Goal: Check status: Check status

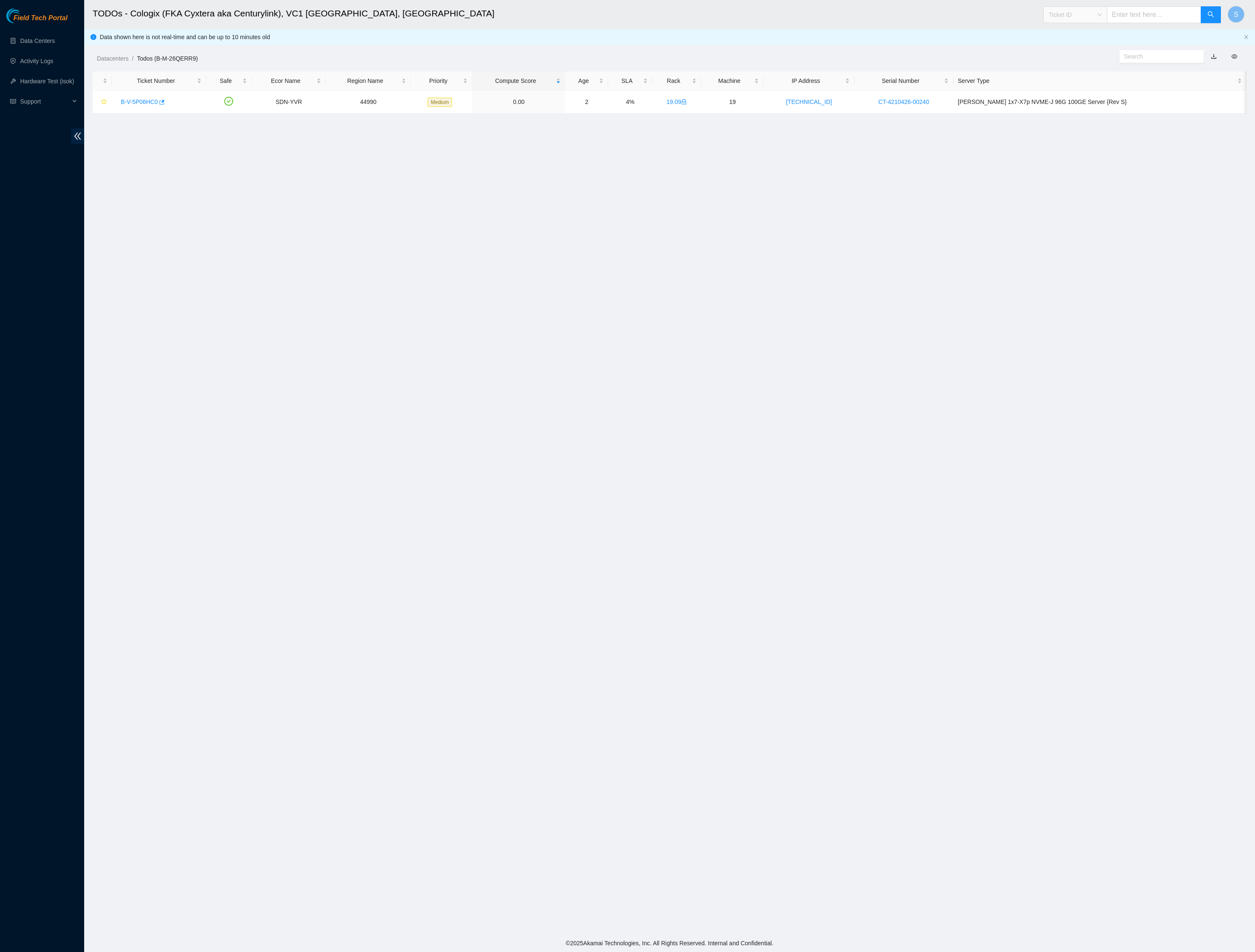
click at [1074, 19] on span "Ticket ID" at bounding box center [1075, 15] width 53 height 13
click at [1072, 94] on div "Tracking Number" at bounding box center [1056, 99] width 53 height 9
click at [1131, 14] on input "text" at bounding box center [1154, 15] width 94 height 17
type input "739263645766"
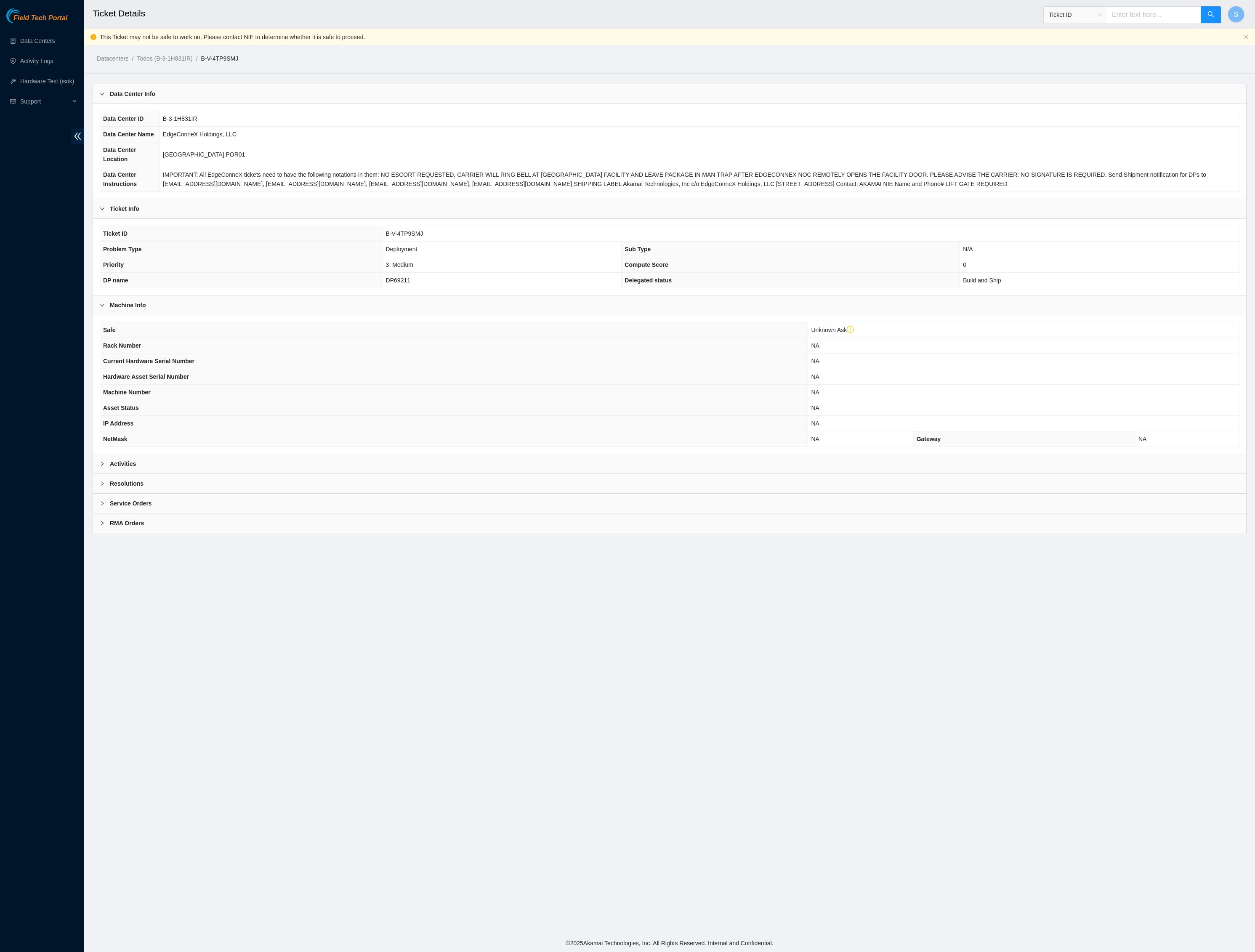
click at [167, 473] on div "Activities" at bounding box center [669, 464] width 1153 height 20
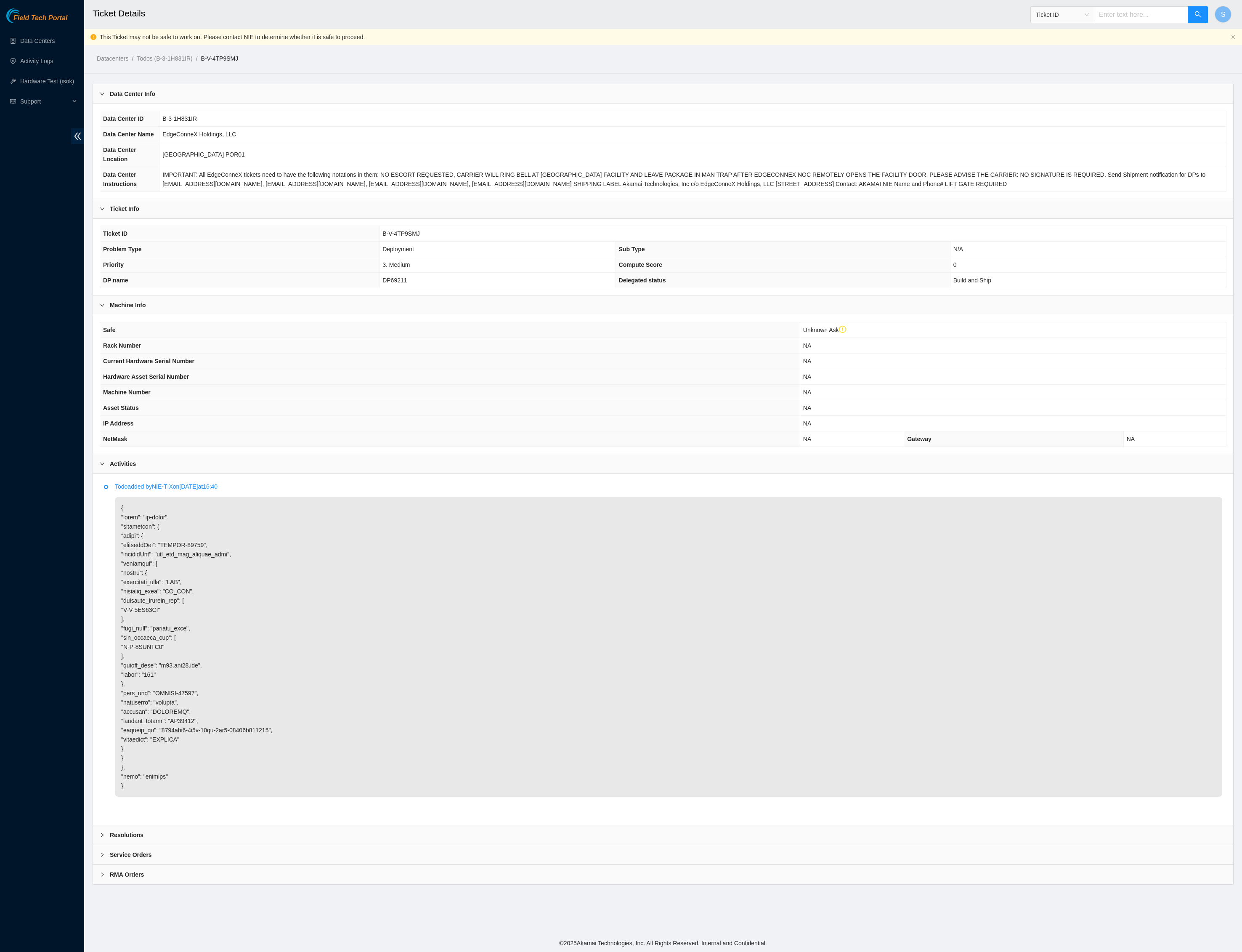
scroll to position [162, 0]
click at [143, 839] on b "Resolutions" at bounding box center [126, 835] width 34 height 9
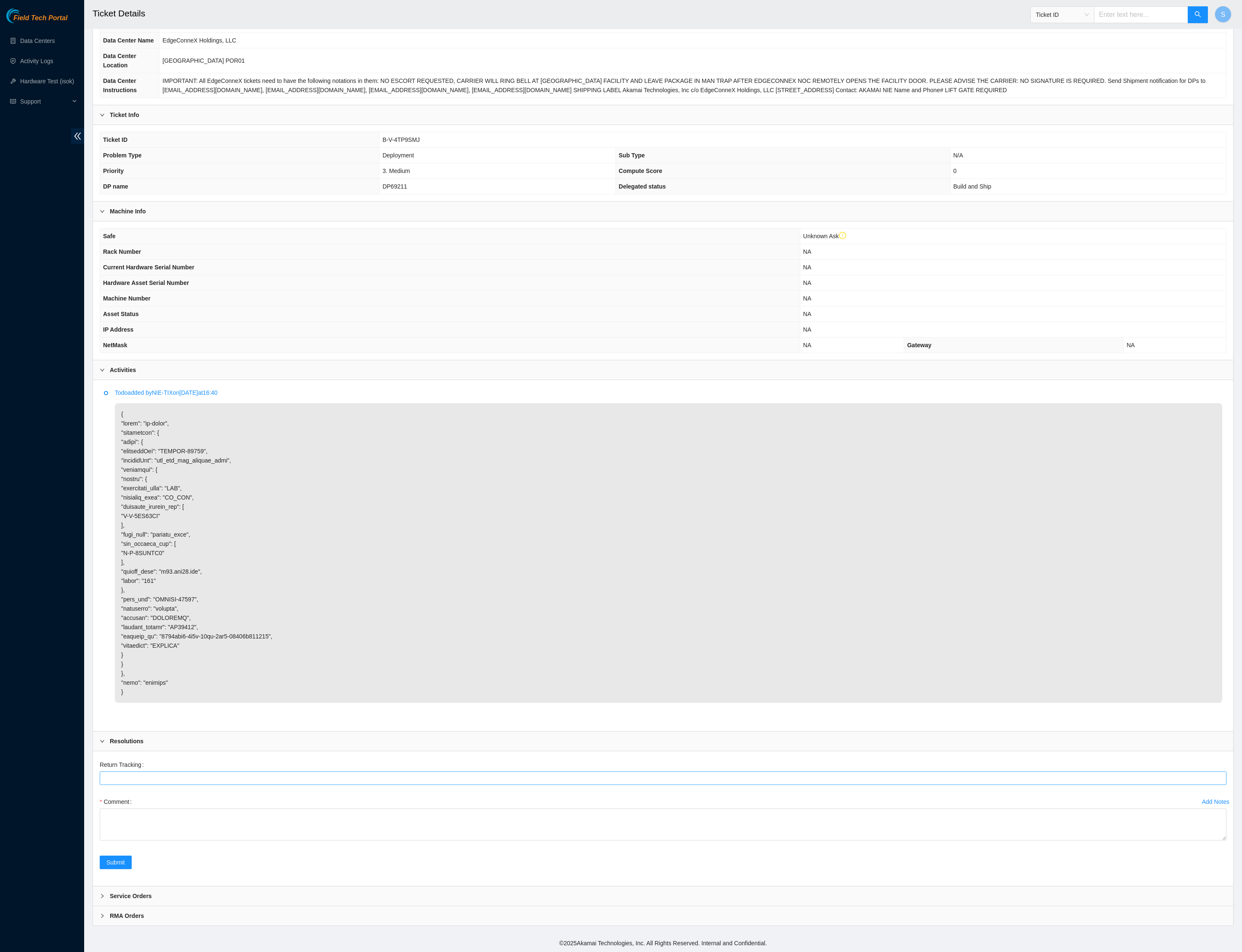
scroll to position [311, 0]
click at [162, 360] on div "Activities" at bounding box center [663, 370] width 1140 height 20
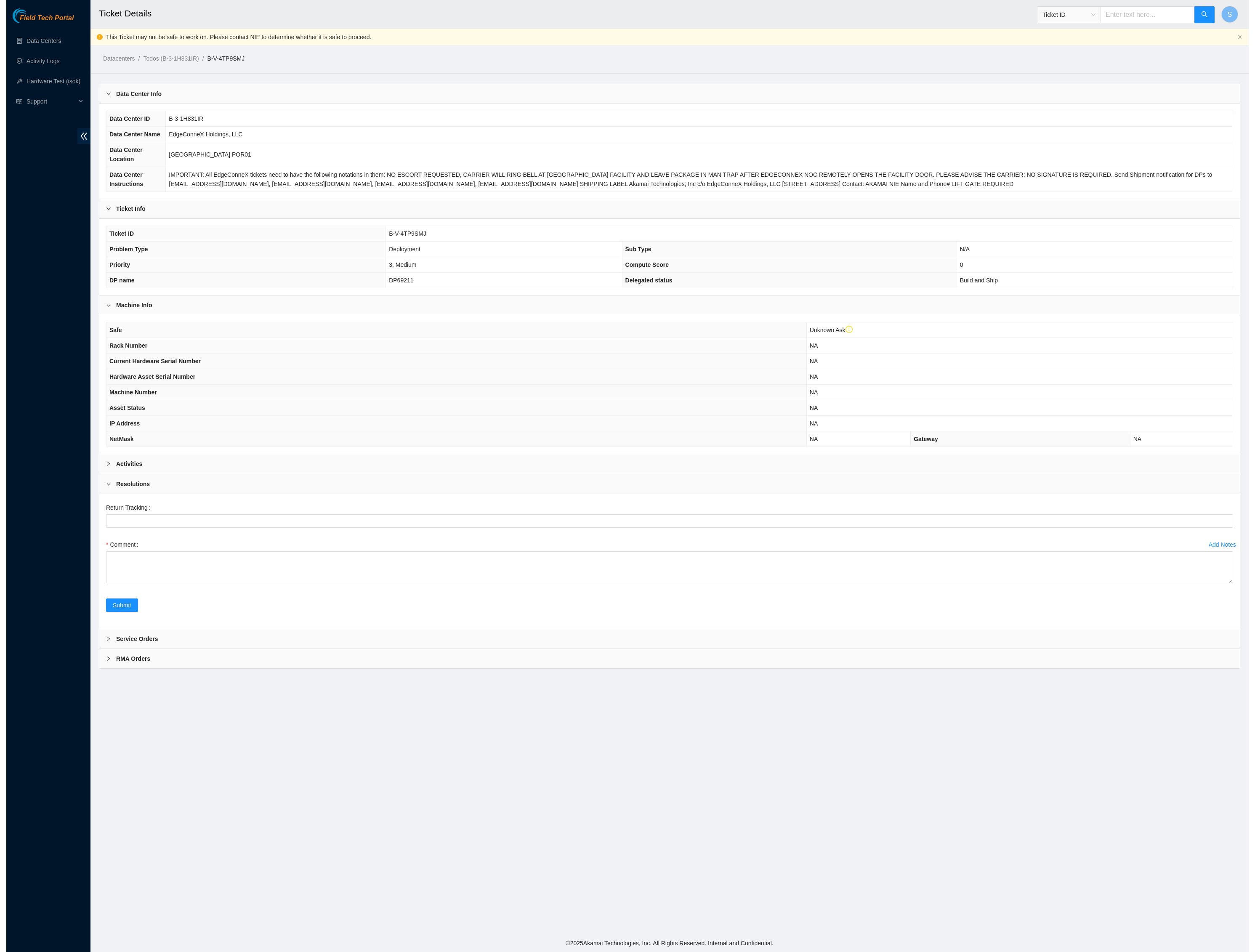
scroll to position [0, 0]
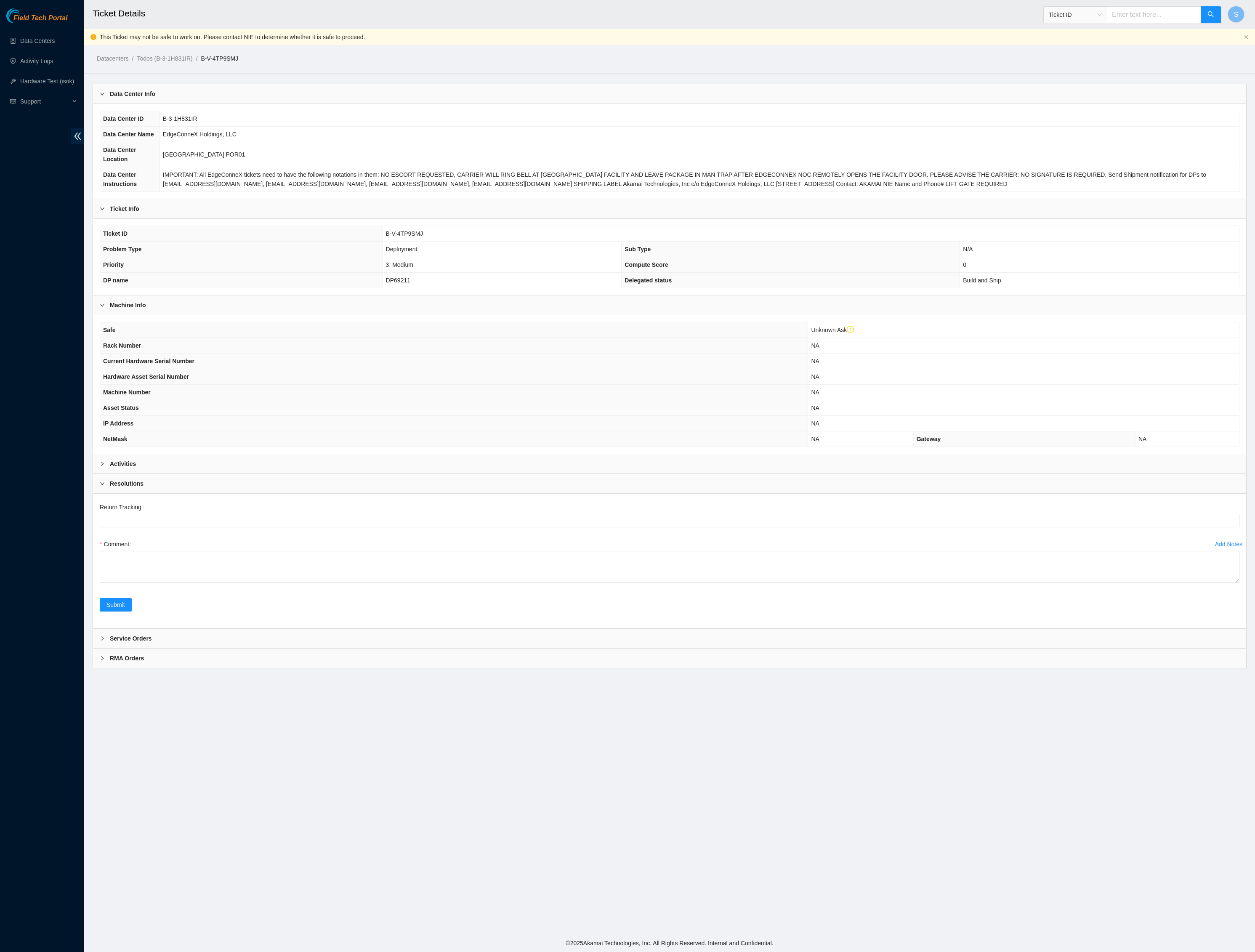
click at [168, 219] on div "Ticket Info" at bounding box center [669, 209] width 1153 height 20
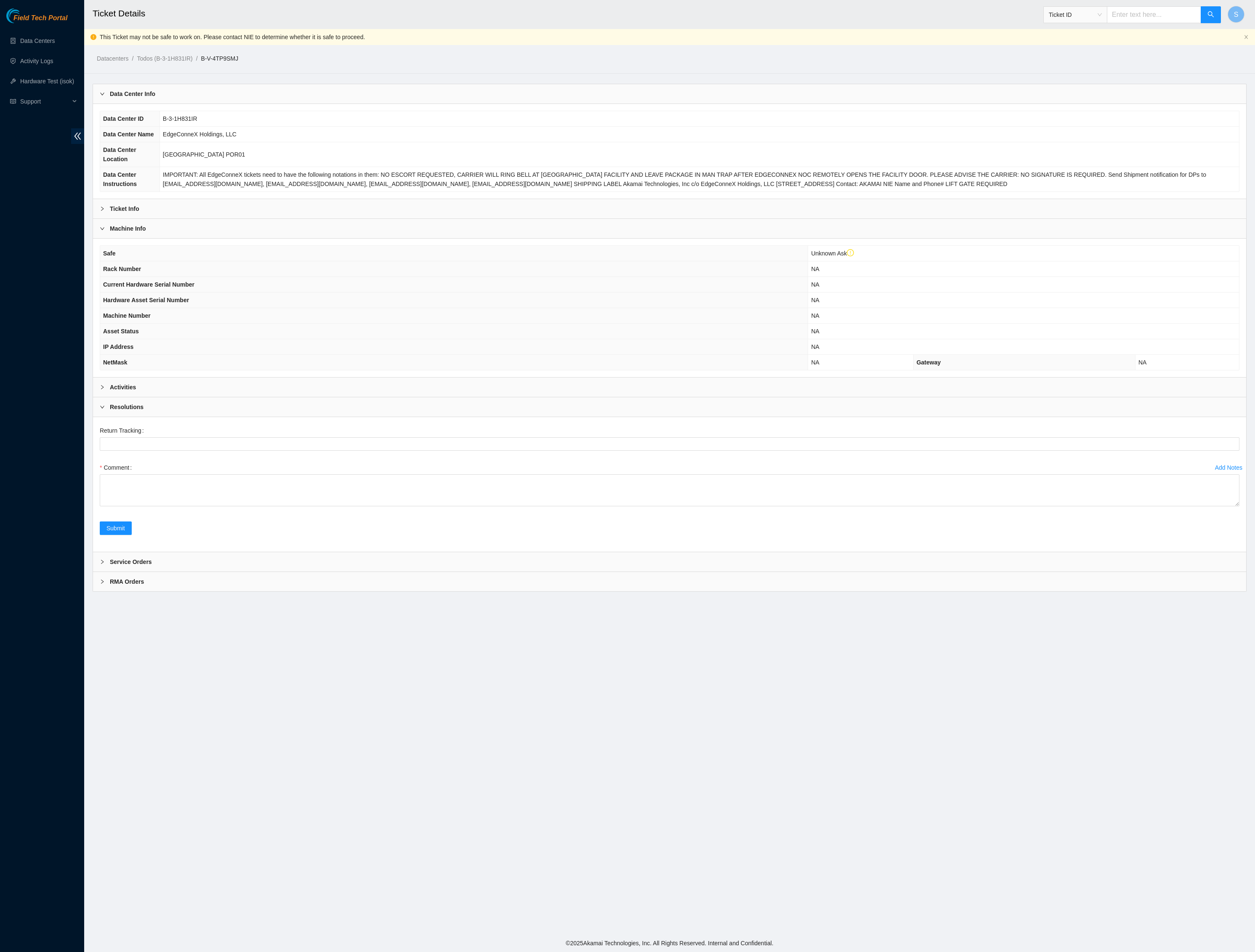
click at [141, 219] on div "Ticket Info" at bounding box center [669, 209] width 1153 height 20
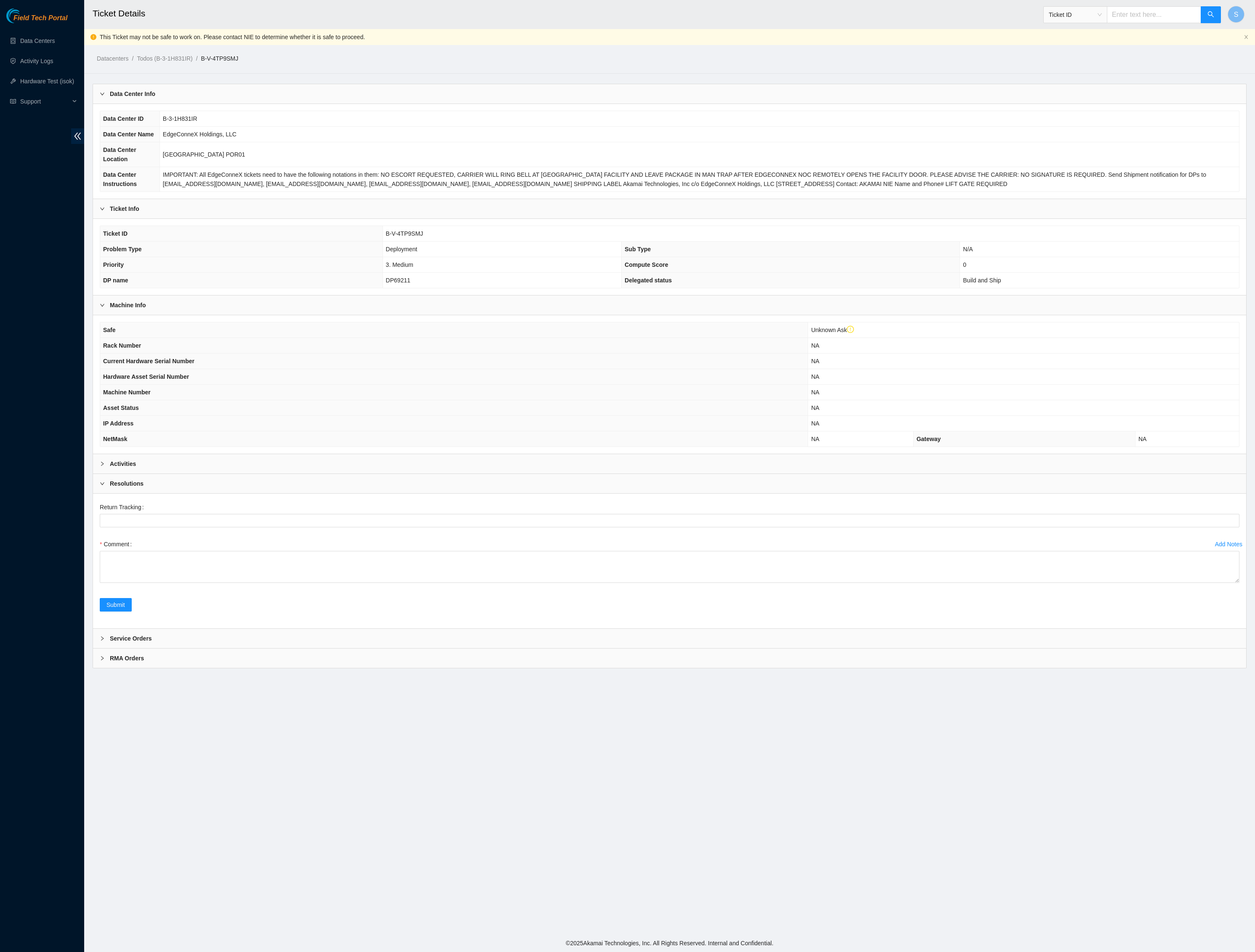
click at [181, 648] on div "Service Orders" at bounding box center [669, 638] width 1153 height 20
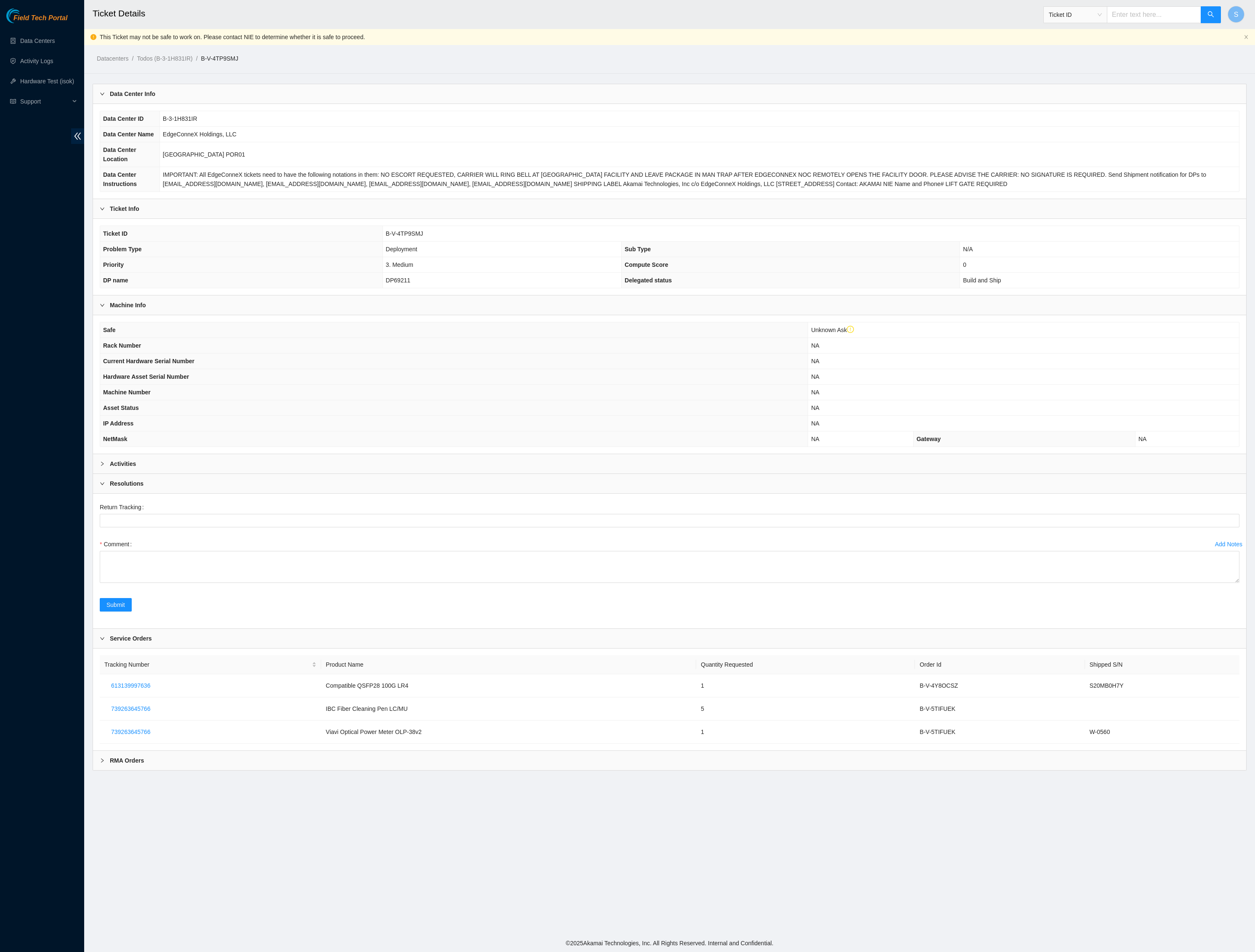
click at [37, 20] on span "Field Tech Portal" at bounding box center [40, 18] width 54 height 8
